Goal: Complete application form: Complete application form

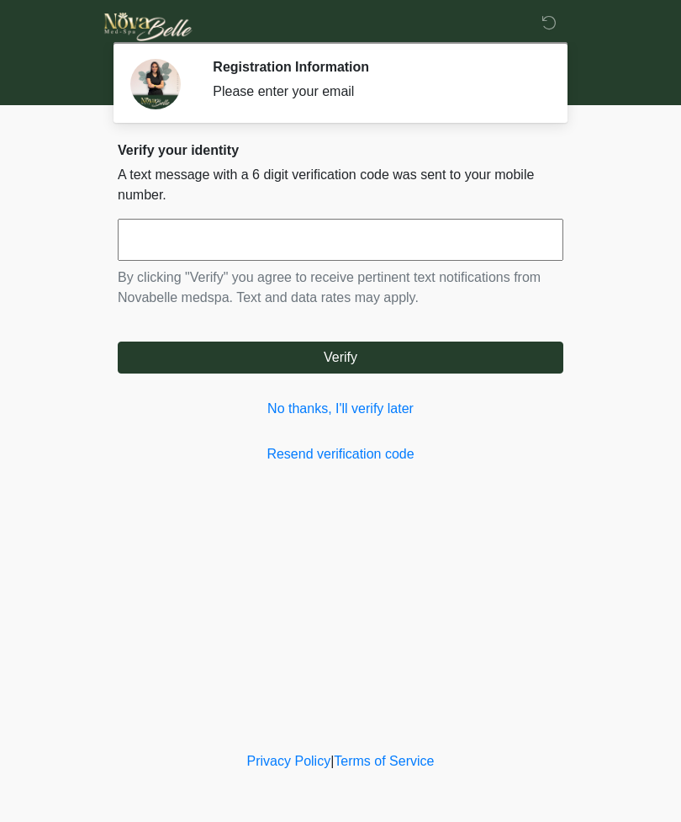
click at [411, 254] on input "text" at bounding box center [341, 240] width 446 height 42
type input "*"
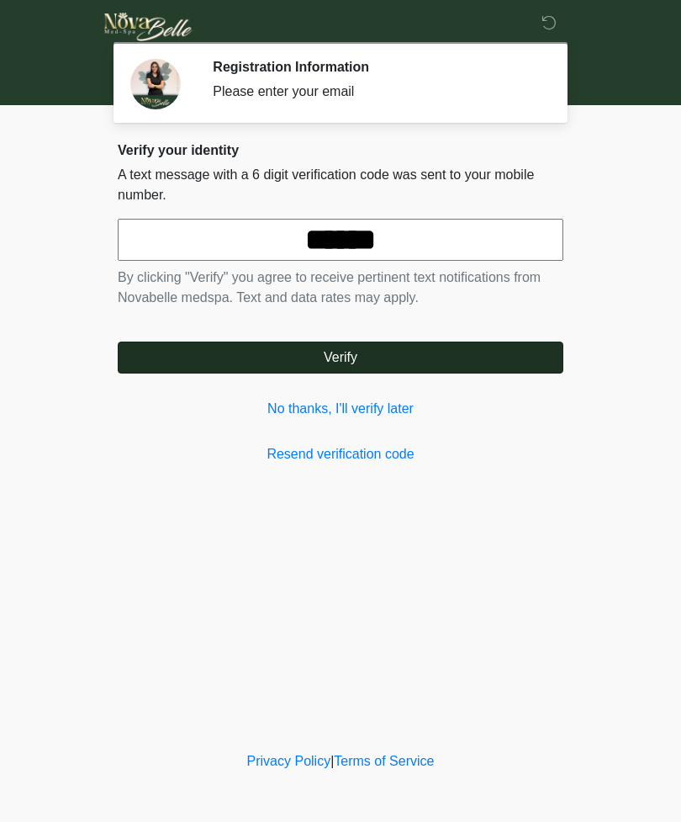
type input "******"
click at [539, 373] on div "Verify your identity A text message with a 6 digit verification code was sent t…" at bounding box center [341, 303] width 446 height 322
click at [377, 373] on button "Verify" at bounding box center [341, 357] width 446 height 32
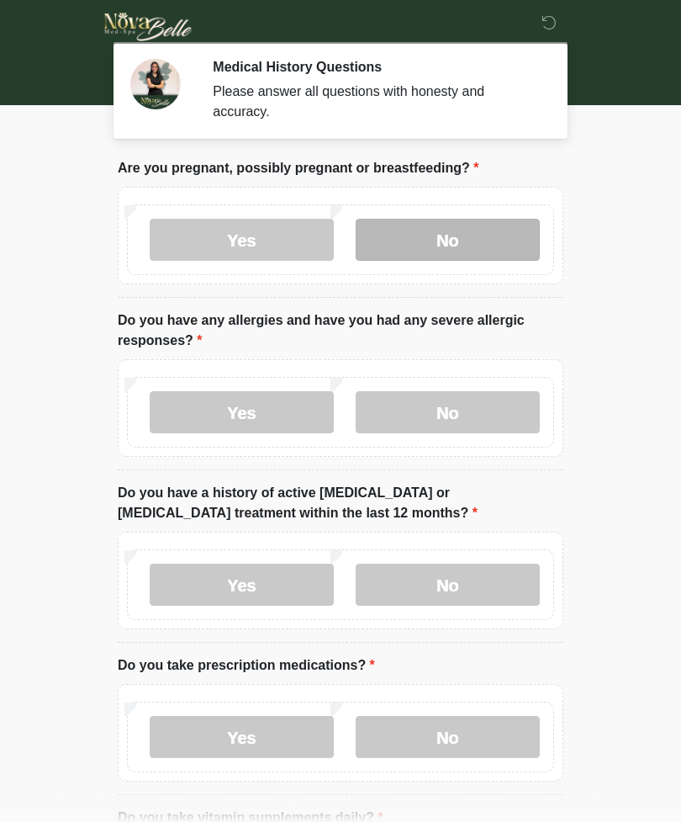
click at [496, 248] on label "No" at bounding box center [448, 240] width 184 height 42
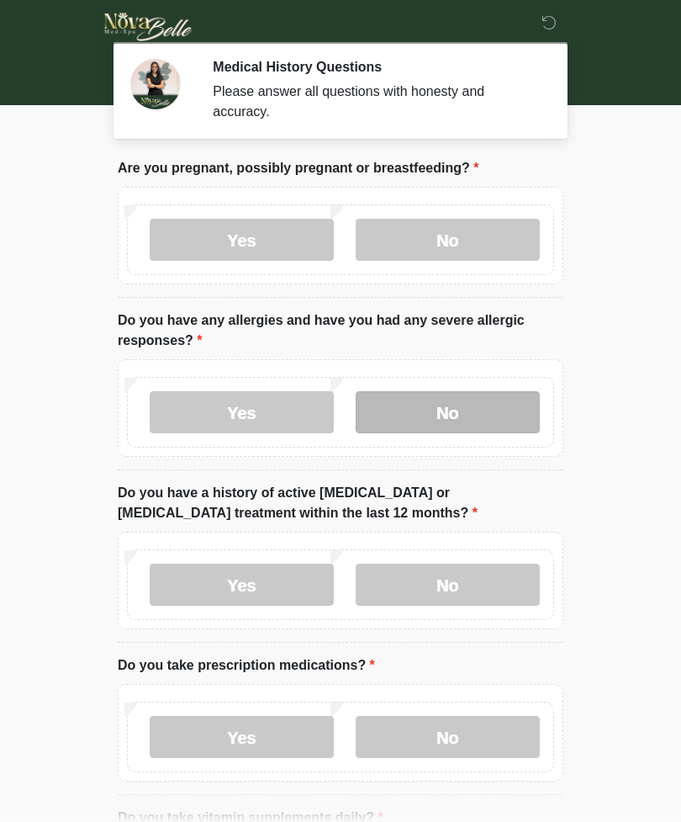
click at [500, 417] on label "No" at bounding box center [448, 412] width 184 height 42
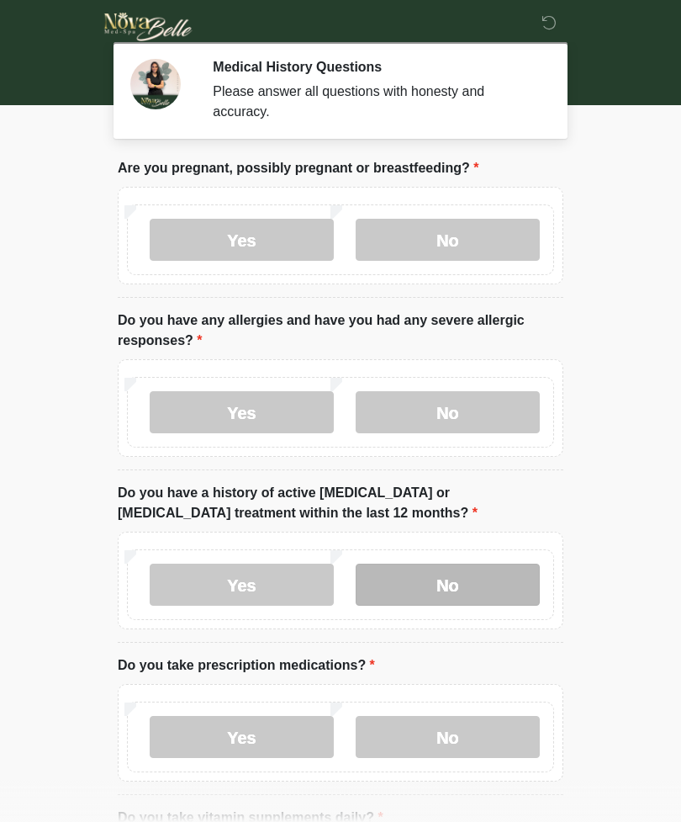
click at [492, 595] on label "No" at bounding box center [448, 584] width 184 height 42
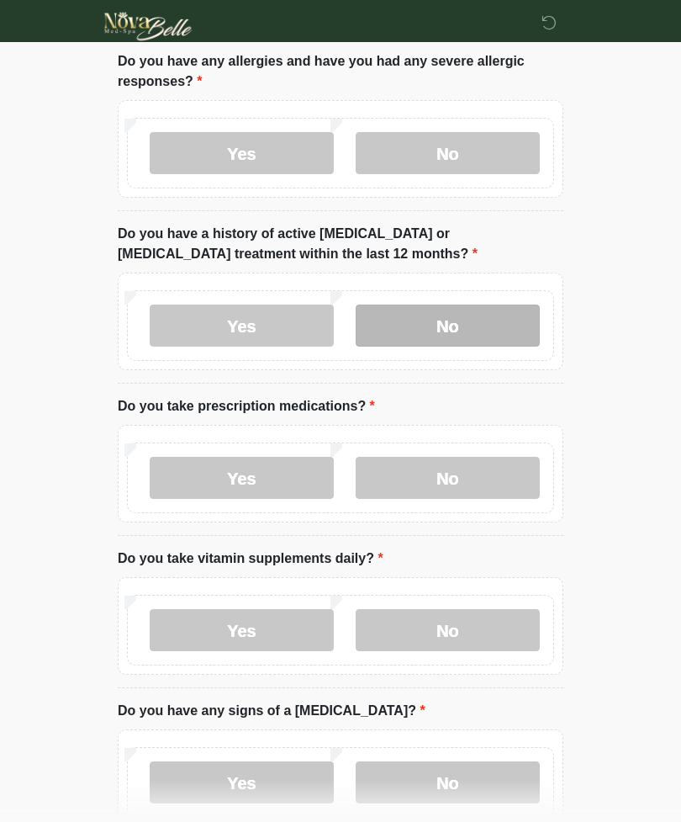
scroll to position [267, 0]
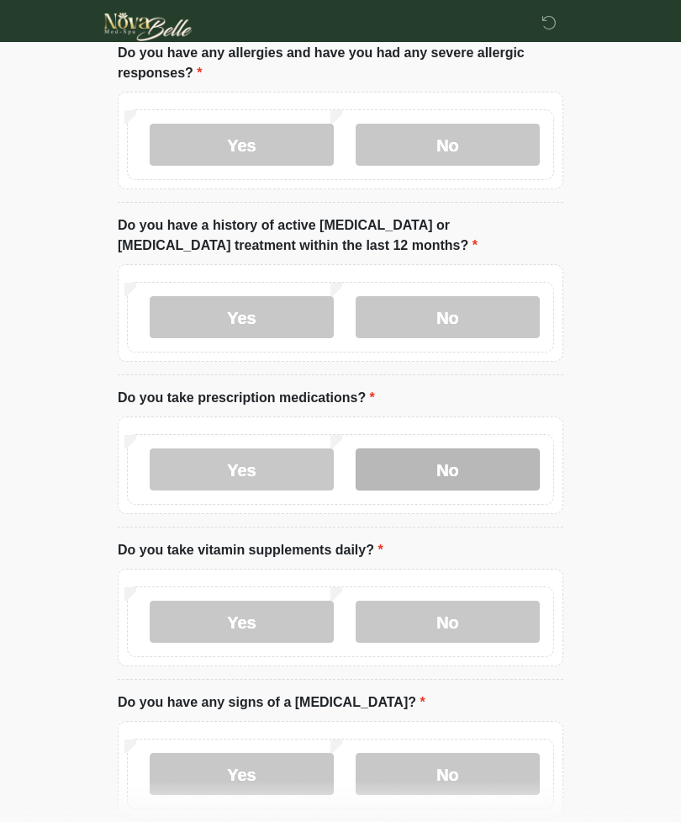
click at [502, 476] on label "No" at bounding box center [448, 469] width 184 height 42
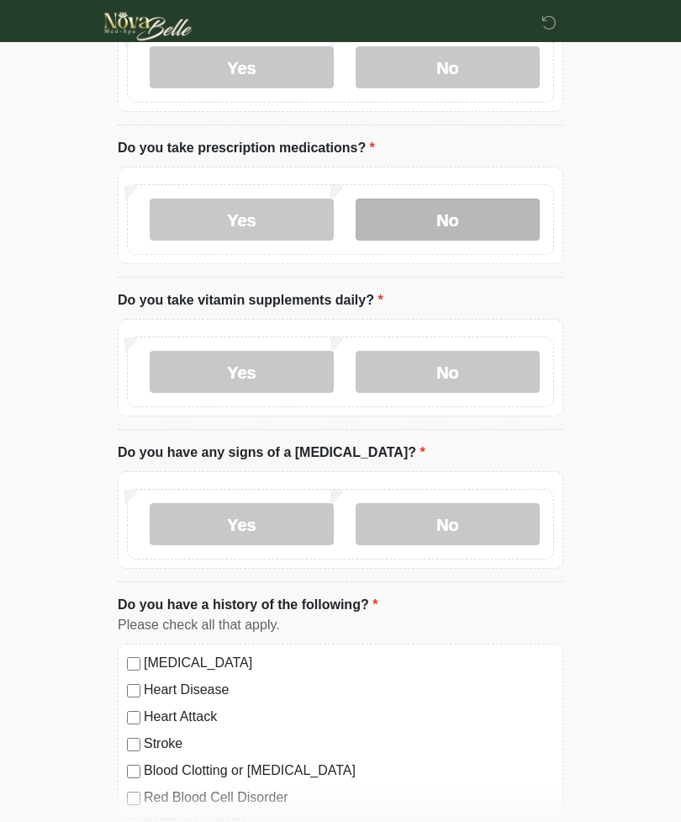
scroll to position [524, 0]
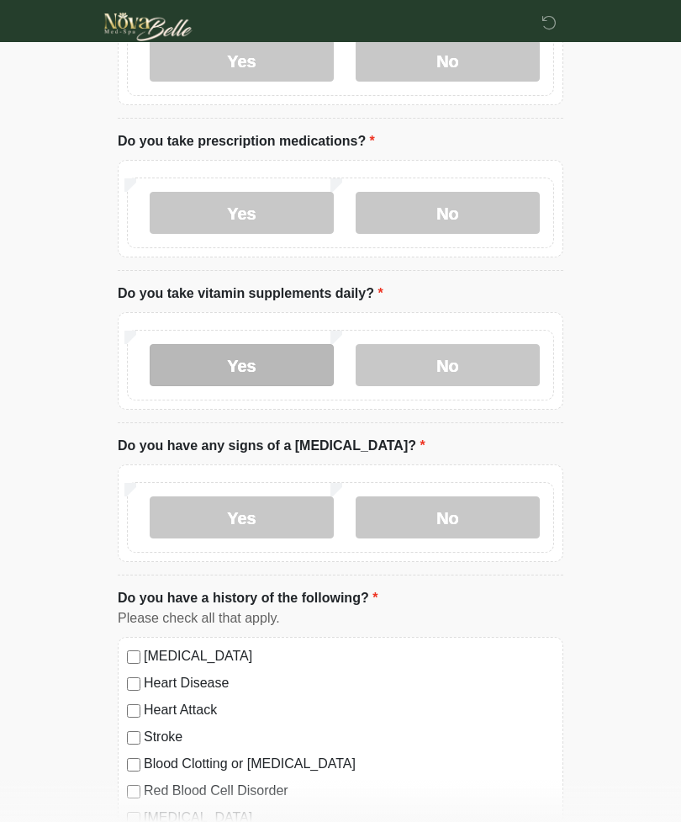
click at [296, 366] on label "Yes" at bounding box center [242, 365] width 184 height 42
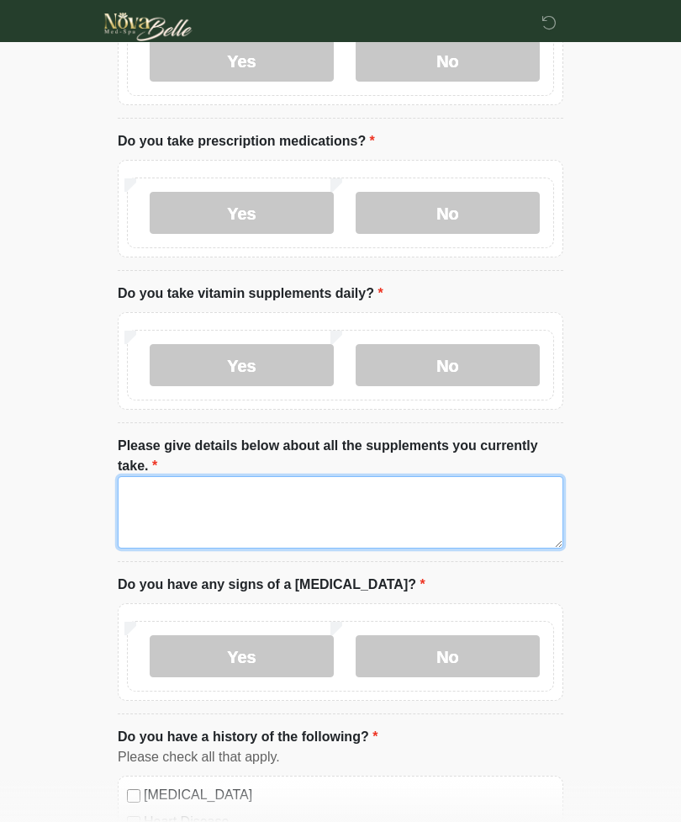
click at [471, 526] on textarea "Please give details below about all the supplements you currently take." at bounding box center [341, 512] width 446 height 72
click at [345, 513] on textarea "***" at bounding box center [341, 512] width 446 height 72
click at [394, 512] on textarea "***" at bounding box center [341, 512] width 446 height 72
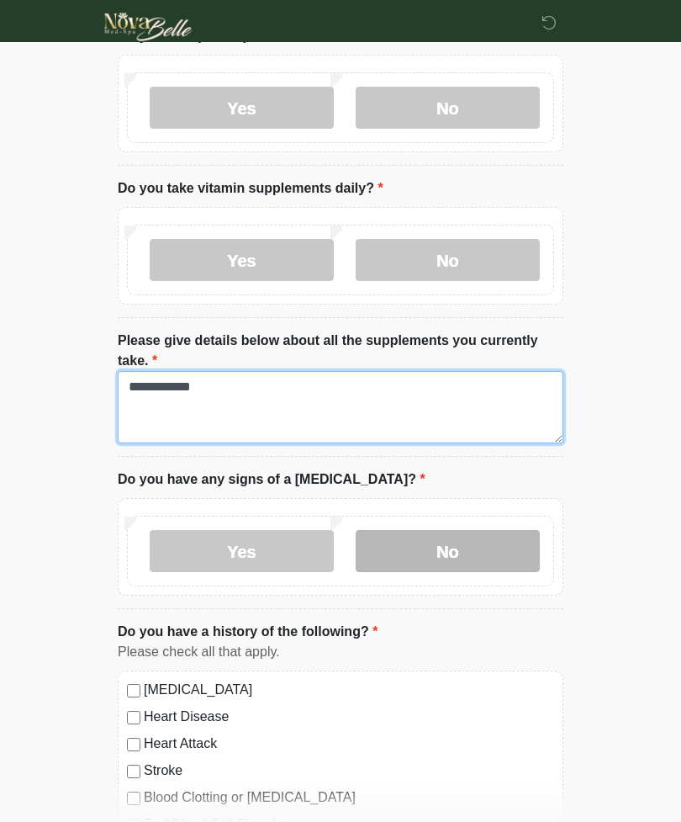
type textarea "**********"
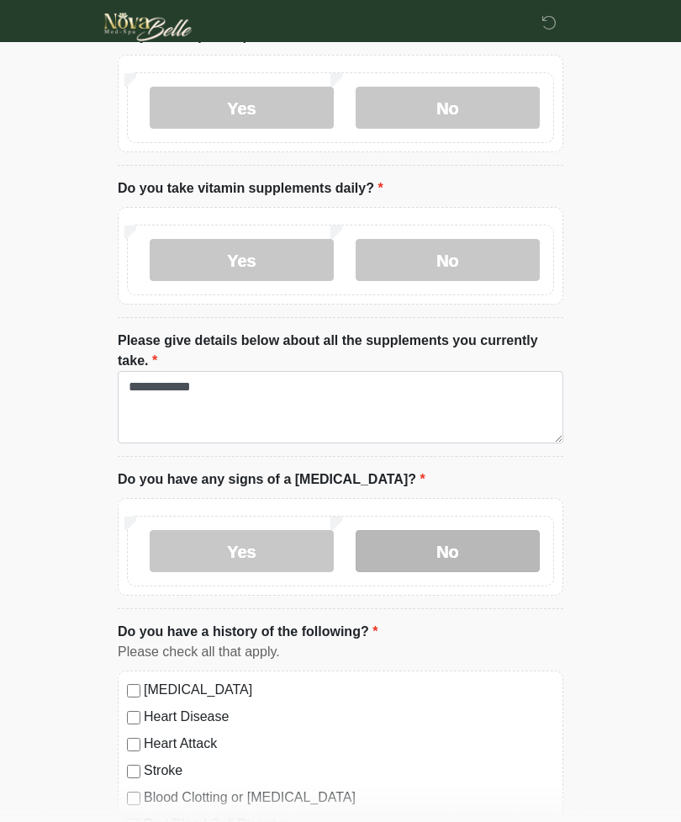
click at [504, 547] on label "No" at bounding box center [448, 551] width 184 height 42
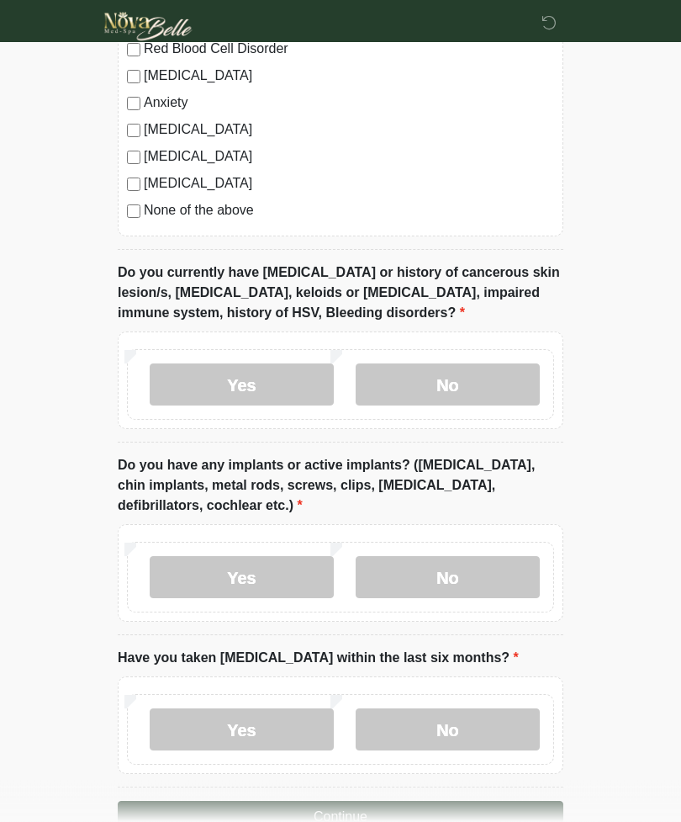
scroll to position [1424, 0]
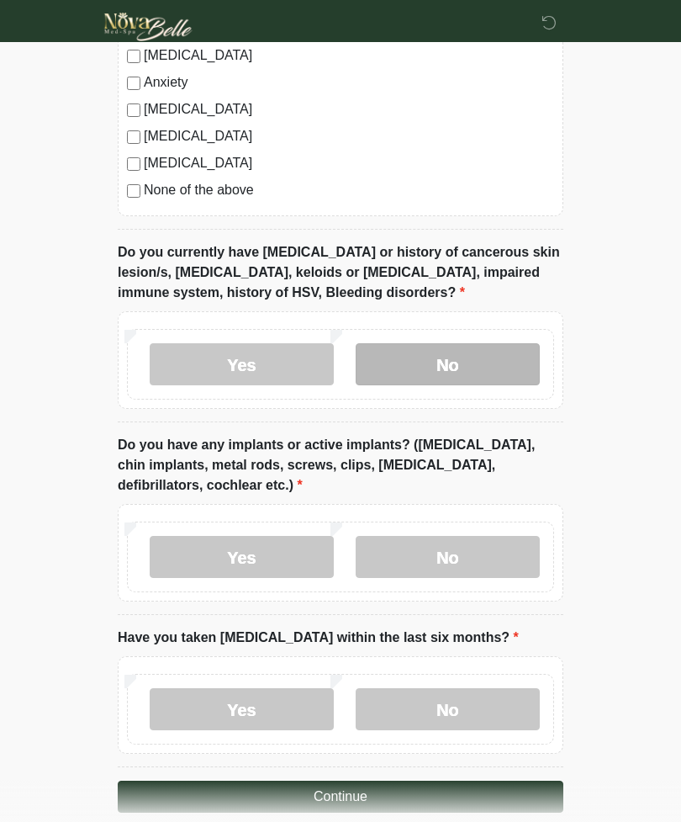
click at [496, 373] on label "No" at bounding box center [448, 364] width 184 height 42
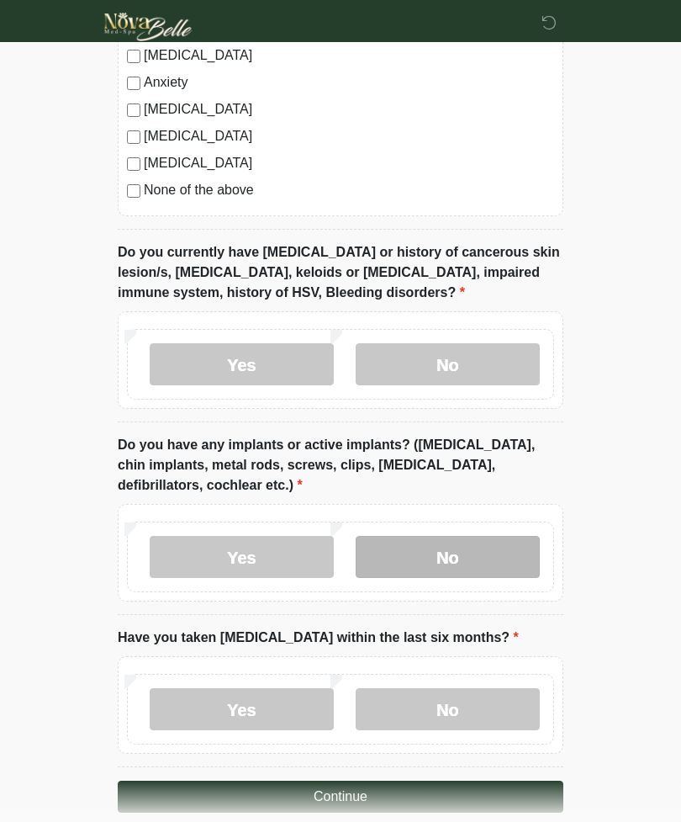
click at [519, 545] on label "No" at bounding box center [448, 557] width 184 height 42
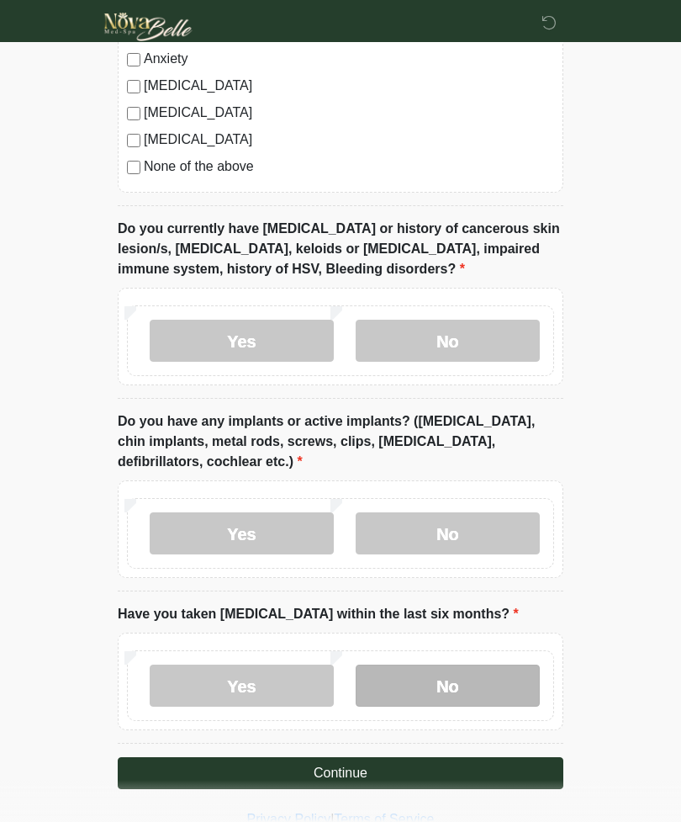
click at [487, 700] on label "No" at bounding box center [448, 685] width 184 height 42
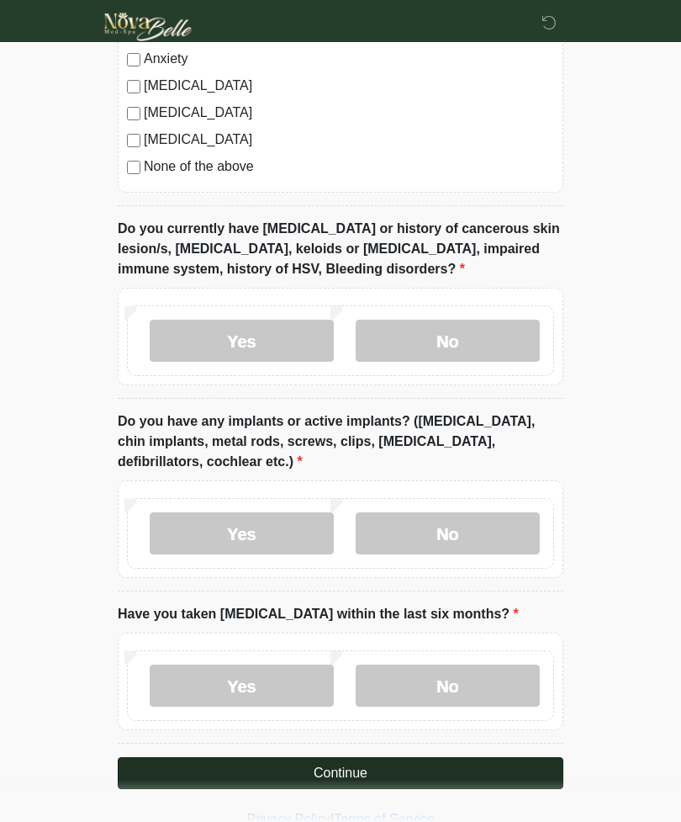
click at [524, 777] on button "Continue" at bounding box center [341, 773] width 446 height 32
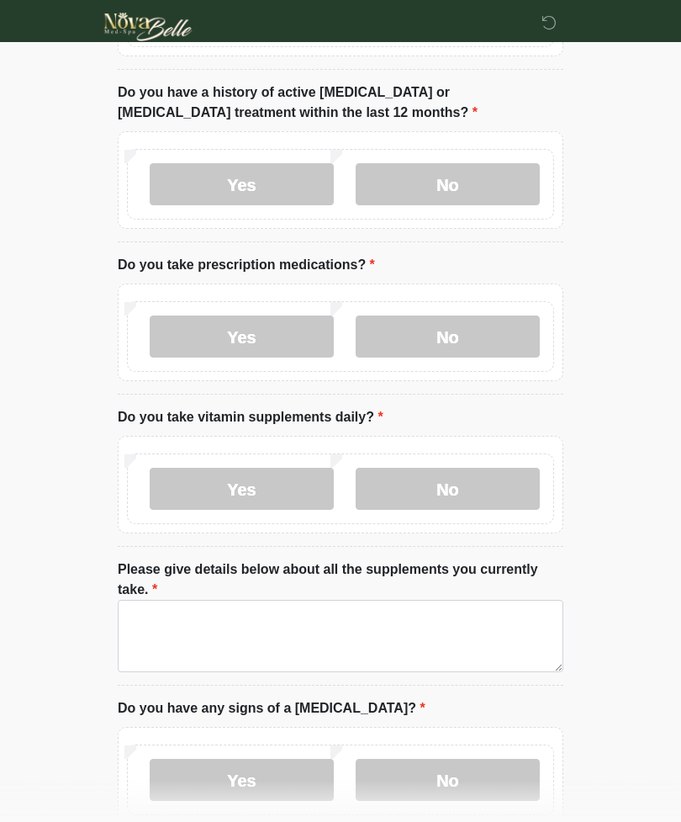
scroll to position [0, 0]
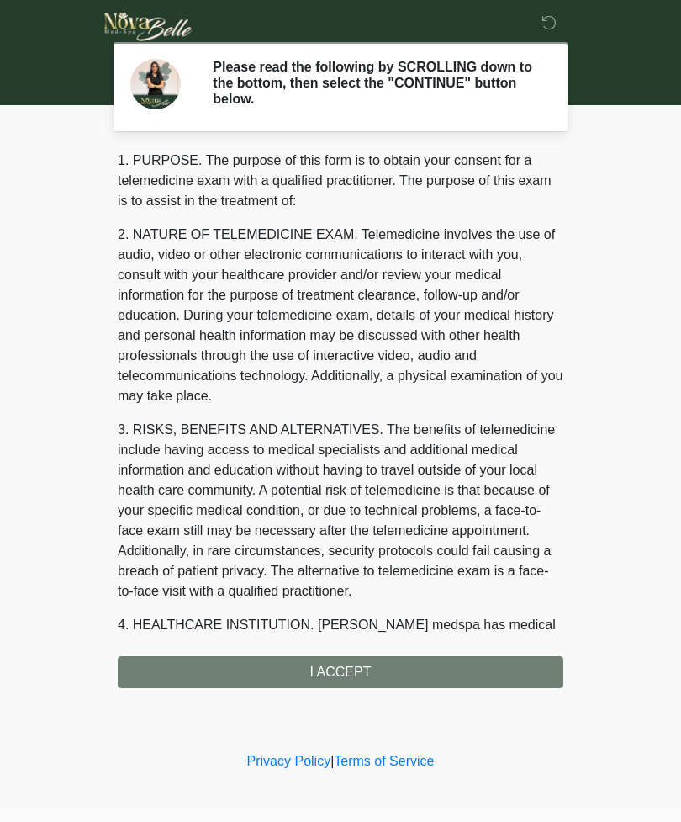
click at [521, 687] on div "‎ ‎ Please read the following by SCROLLING down to the bottom, then select the …" at bounding box center [340, 374] width 505 height 714
click at [518, 679] on div "1. PURPOSE. The purpose of this form is to obtain your consent for a telemedici…" at bounding box center [341, 419] width 446 height 537
click at [371, 677] on div "1. PURPOSE. The purpose of this form is to obtain your consent for a telemedici…" at bounding box center [341, 419] width 446 height 537
click at [176, 664] on div "1. PURPOSE. The purpose of this form is to obtain your consent for a telemedici…" at bounding box center [341, 419] width 446 height 537
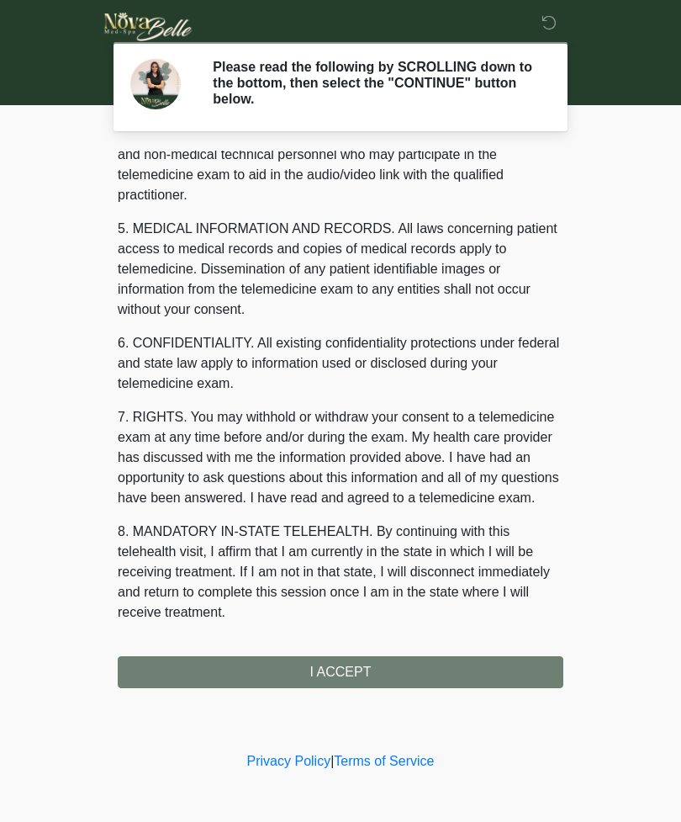
scroll to position [490, 0]
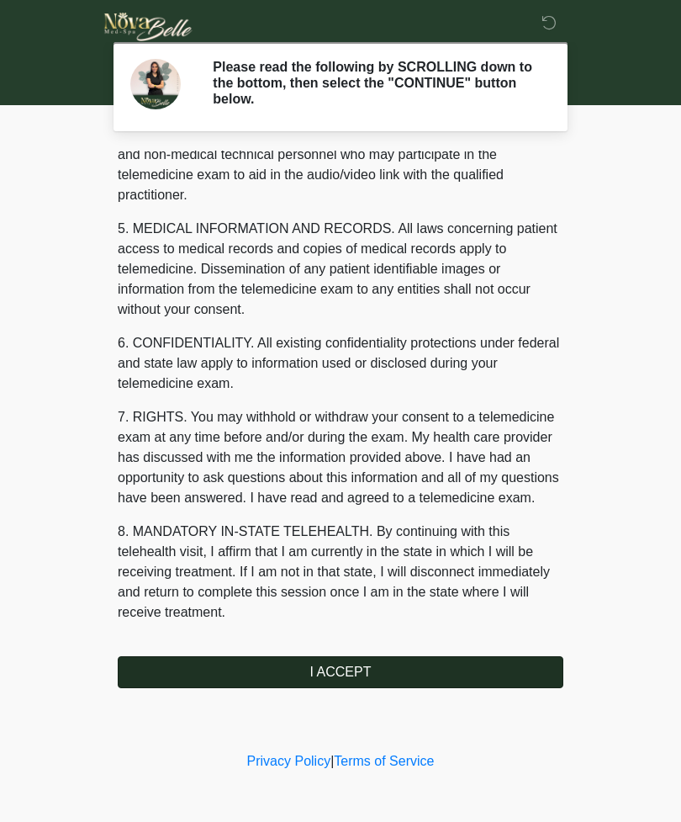
click at [423, 666] on button "I ACCEPT" at bounding box center [341, 672] width 446 height 32
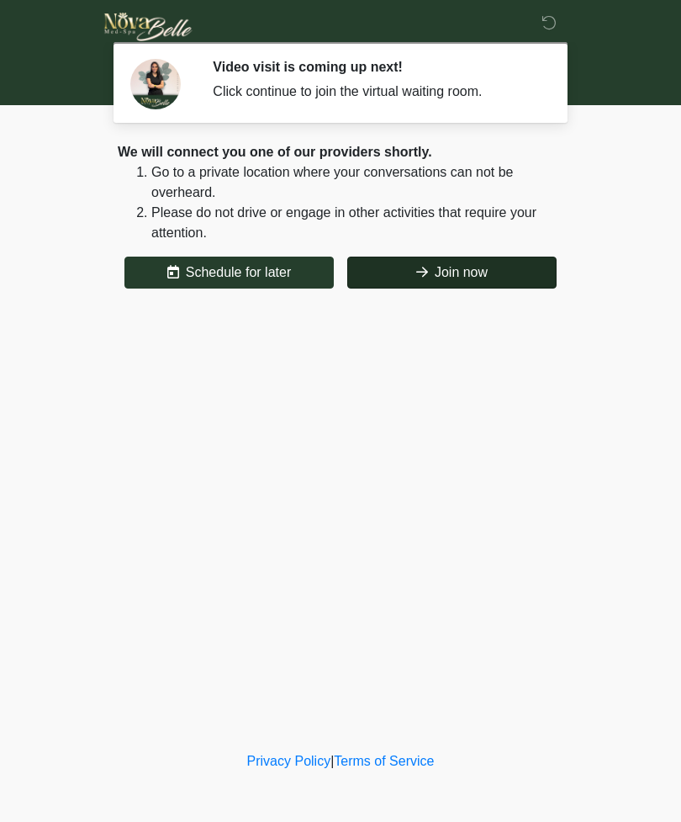
click at [482, 287] on button "Join now" at bounding box center [451, 272] width 209 height 32
